Goal: Task Accomplishment & Management: Manage account settings

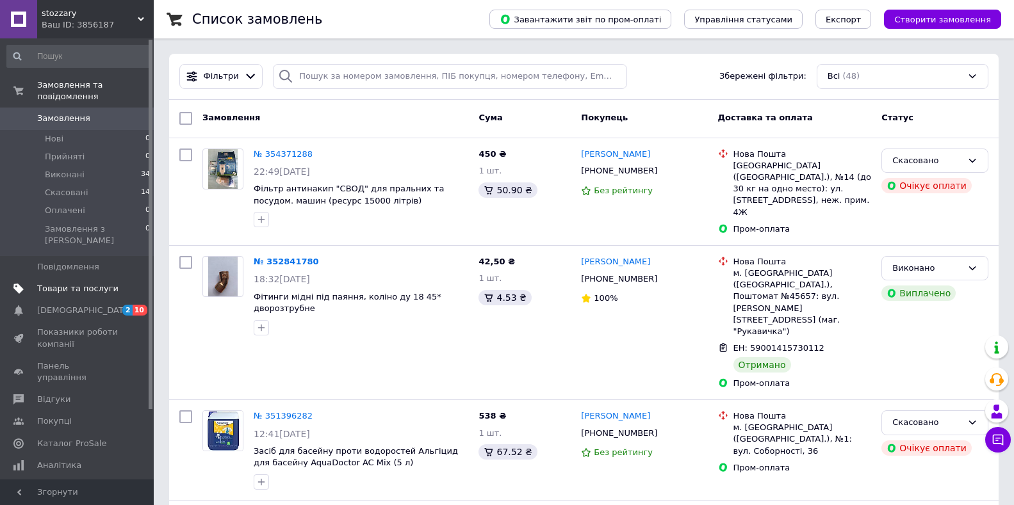
click at [79, 283] on span "Товари та послуги" at bounding box center [77, 289] width 81 height 12
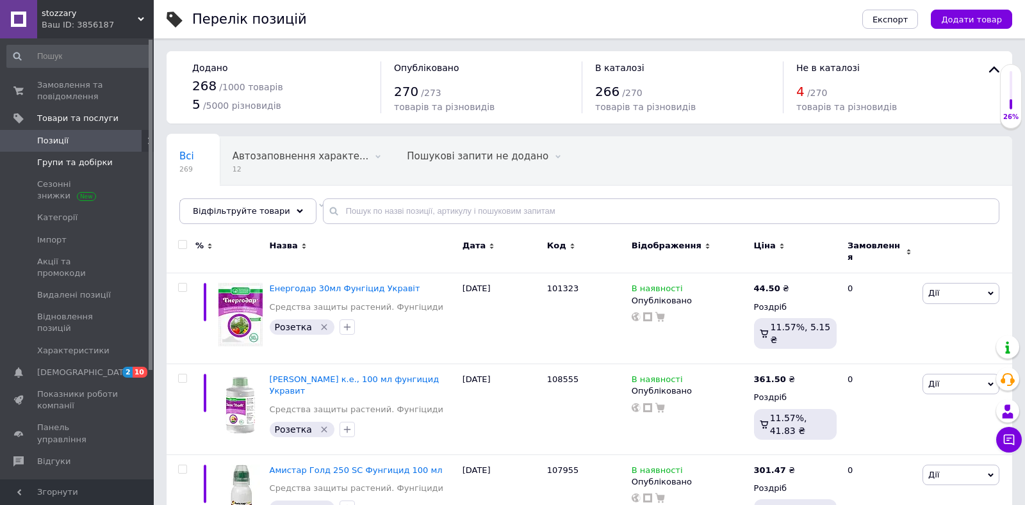
click at [90, 165] on span "Групи та добірки" at bounding box center [75, 163] width 76 height 12
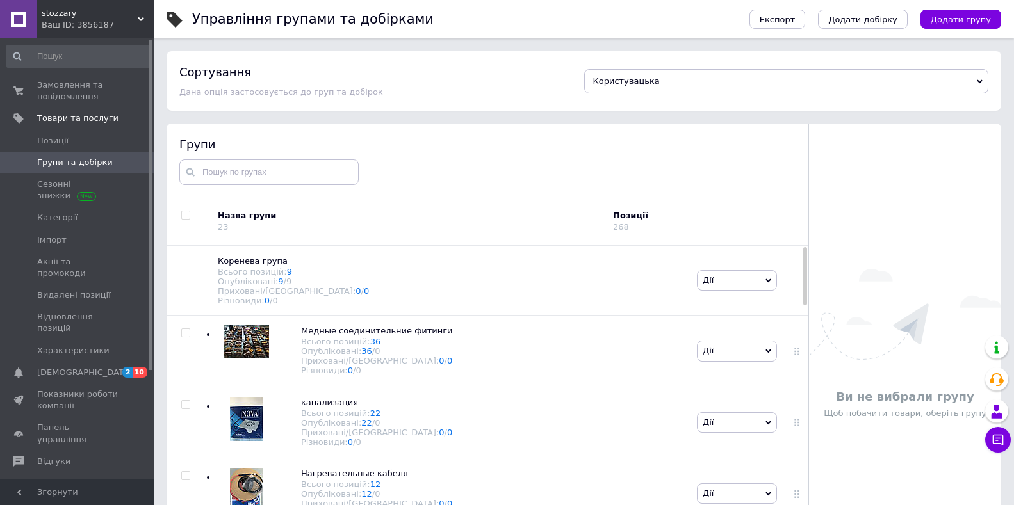
click at [90, 165] on span "Групи та добірки" at bounding box center [75, 163] width 76 height 12
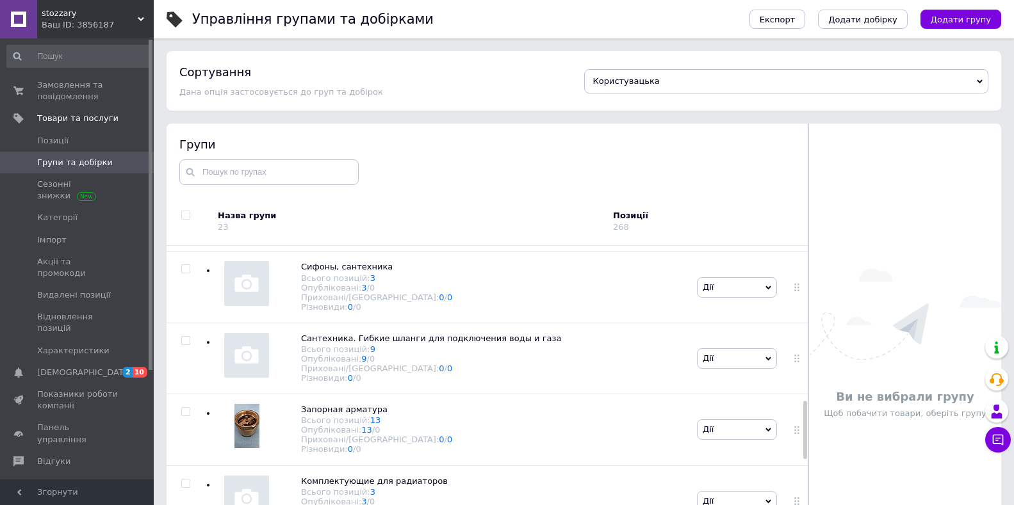
click at [804, 431] on div at bounding box center [805, 405] width 4 height 316
click at [804, 431] on div at bounding box center [805, 430] width 4 height 58
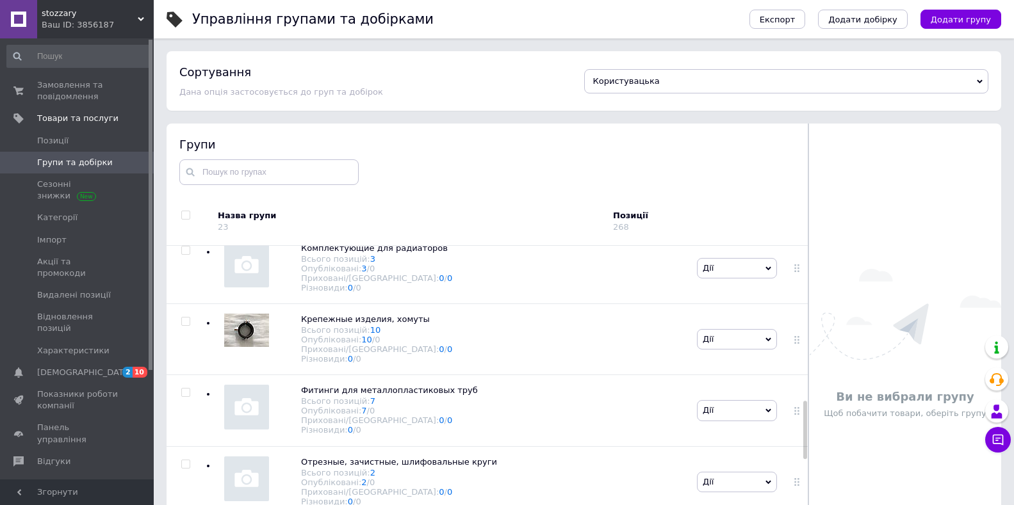
click at [803, 473] on div at bounding box center [805, 405] width 4 height 316
click at [803, 473] on div at bounding box center [805, 472] width 4 height 58
click at [803, 447] on div at bounding box center [796, 410] width 32 height 71
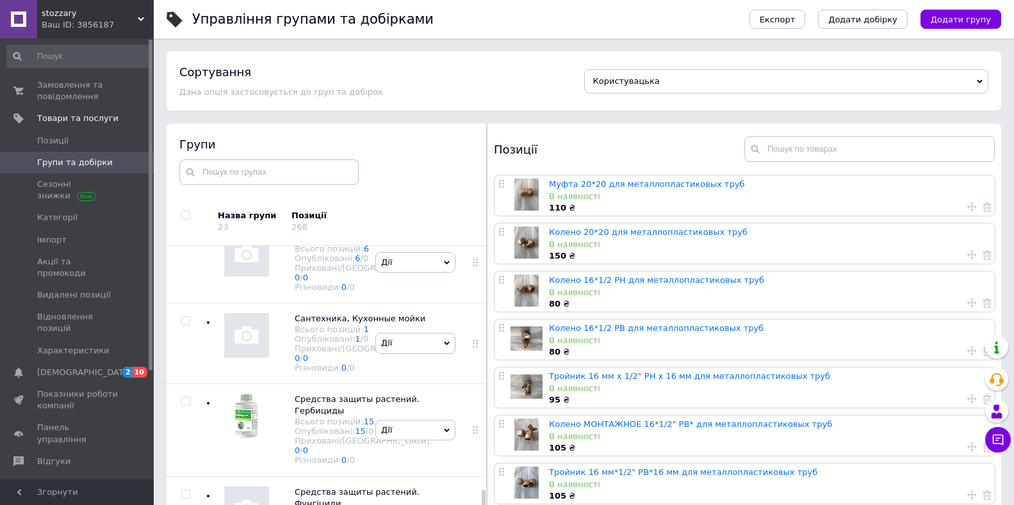
scroll to position [2202, 0]
drag, startPoint x: 483, startPoint y: 472, endPoint x: 480, endPoint y: 527, distance: 55.2
click at [480, 505] on html "stozzary Ваш ID: 3856187 Сайт stozzary Кабінет покупця Перевірити стан системи …" at bounding box center [507, 289] width 1014 height 578
drag, startPoint x: 483, startPoint y: 489, endPoint x: 480, endPoint y: 516, distance: 26.4
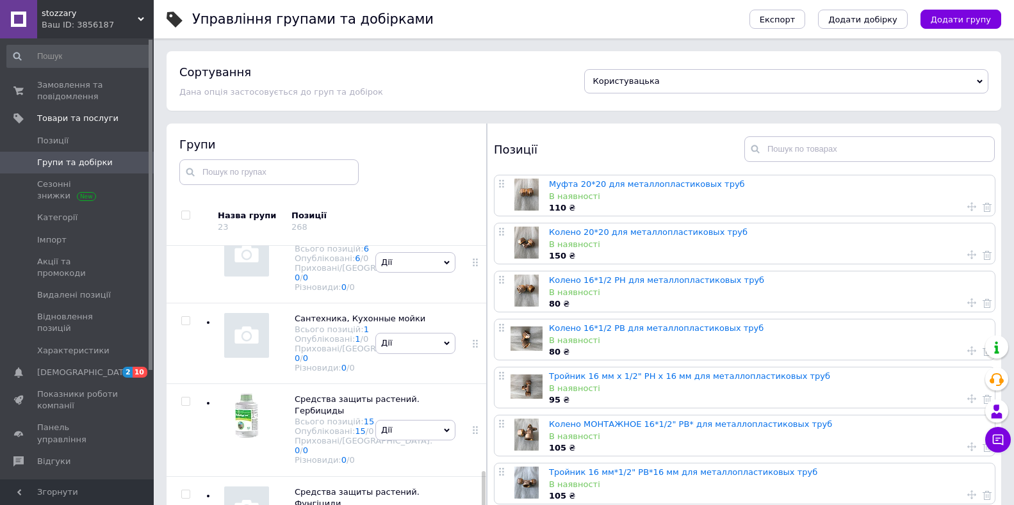
click at [480, 505] on html "stozzary Ваш ID: 3856187 Сайт stozzary Кабінет покупця Перевірити стан системи …" at bounding box center [507, 289] width 1014 height 578
click at [483, 470] on div at bounding box center [484, 405] width 4 height 316
click at [483, 472] on div at bounding box center [484, 471] width 4 height 36
drag, startPoint x: 483, startPoint y: 472, endPoint x: 507, endPoint y: 530, distance: 63.5
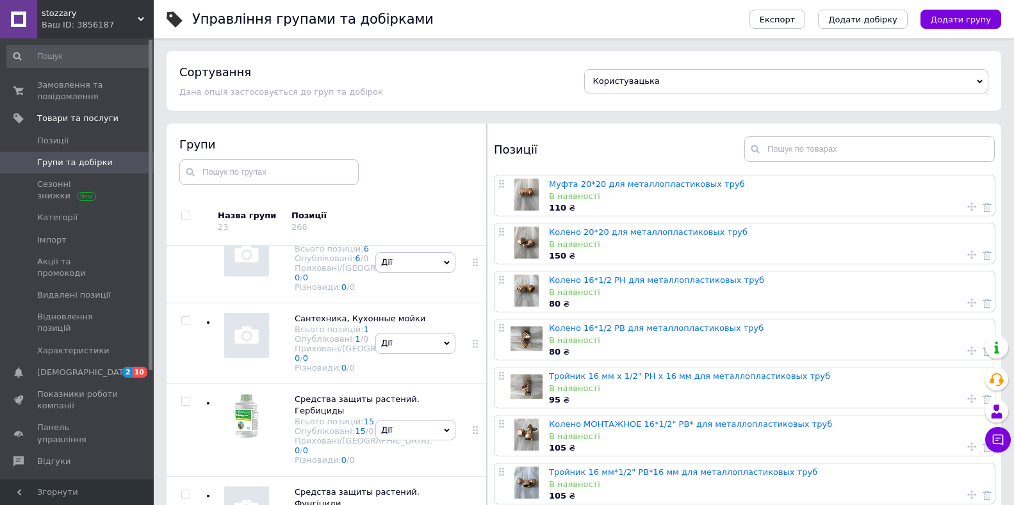
click at [507, 505] on html "stozzary Ваш ID: 3856187 Сайт stozzary Кабінет покупця Перевірити стан системи …" at bounding box center [507, 289] width 1014 height 578
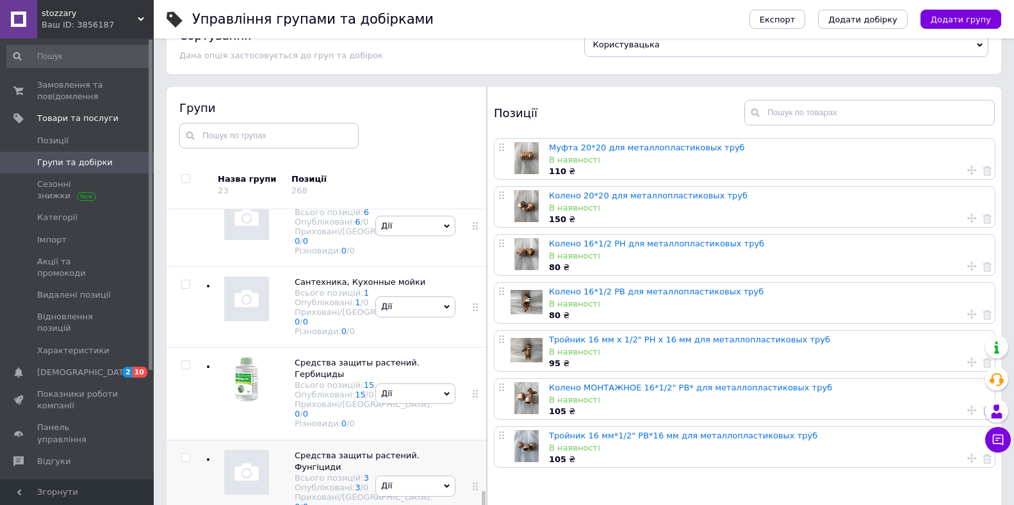
scroll to position [72, 0]
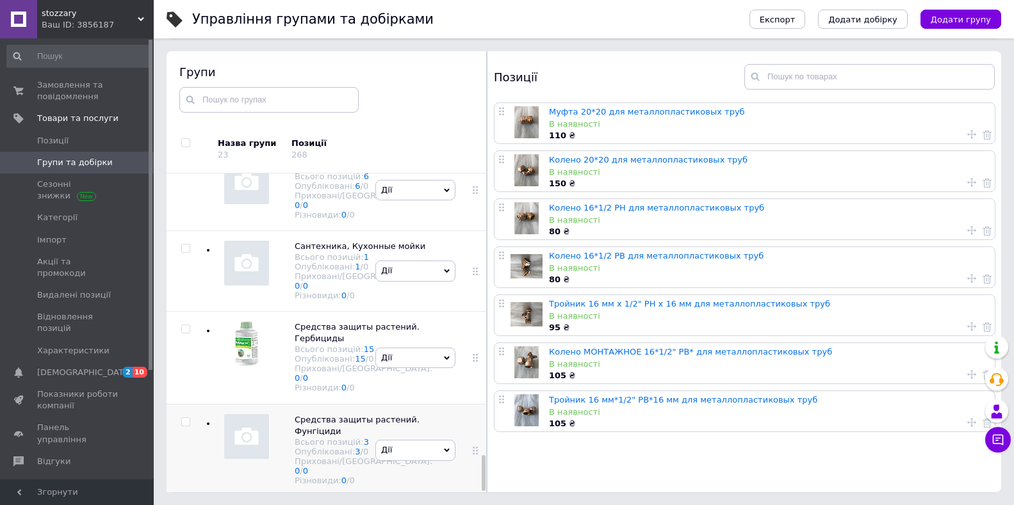
click at [432, 440] on span "Дії" at bounding box center [415, 450] width 80 height 21
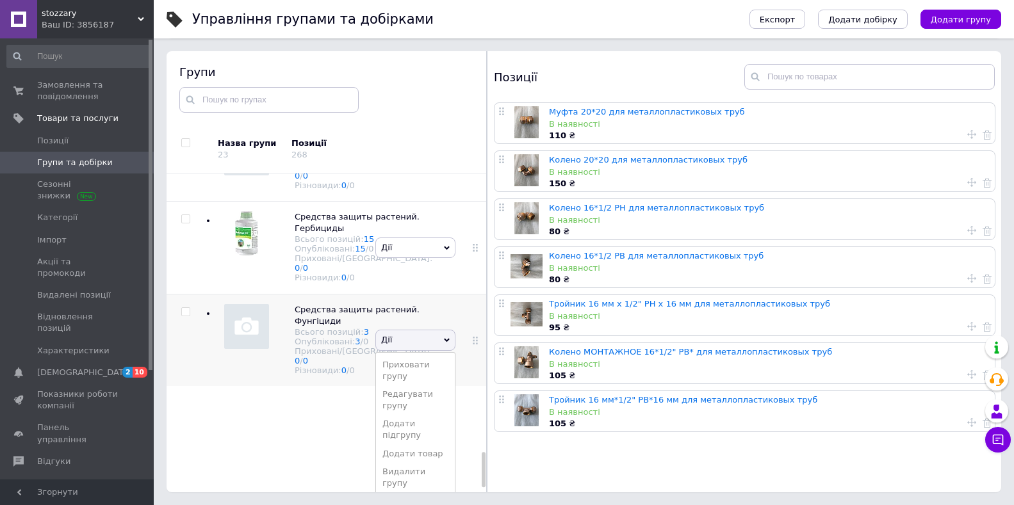
scroll to position [2568, 0]
click at [416, 462] on li "Додати товар" at bounding box center [415, 454] width 79 height 18
